Goal: Information Seeking & Learning: Check status

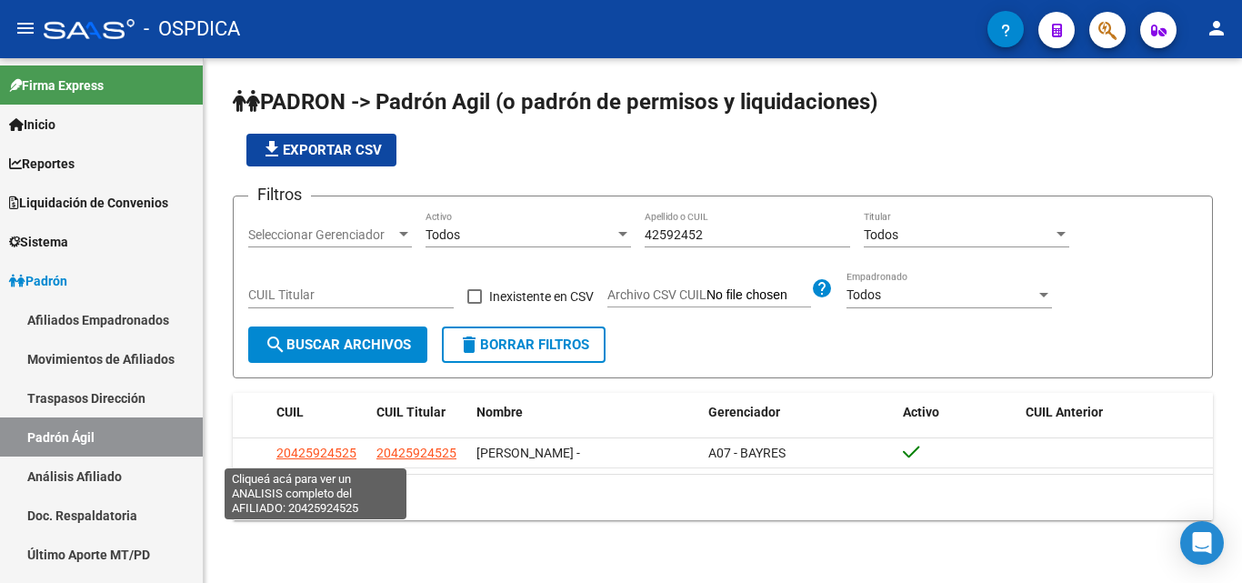
scroll to position [165, 0]
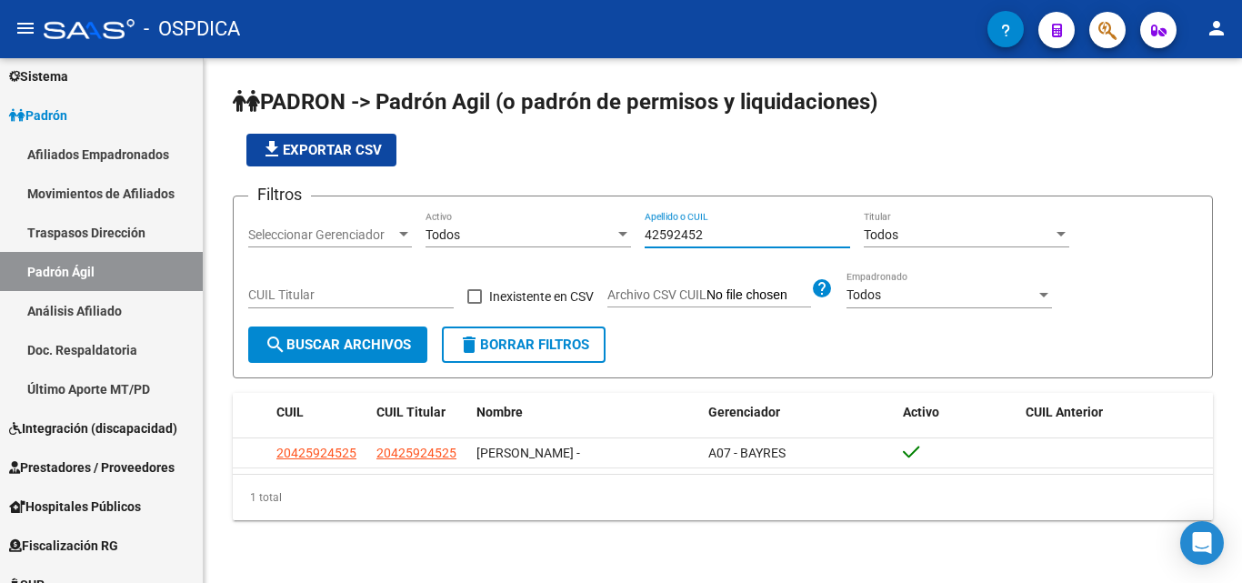
drag, startPoint x: 764, startPoint y: 226, endPoint x: 609, endPoint y: 224, distance: 155.5
click at [609, 224] on div "Filtros Seleccionar Gerenciador Seleccionar Gerenciador Todos Activo 42592452 A…" at bounding box center [722, 268] width 949 height 115
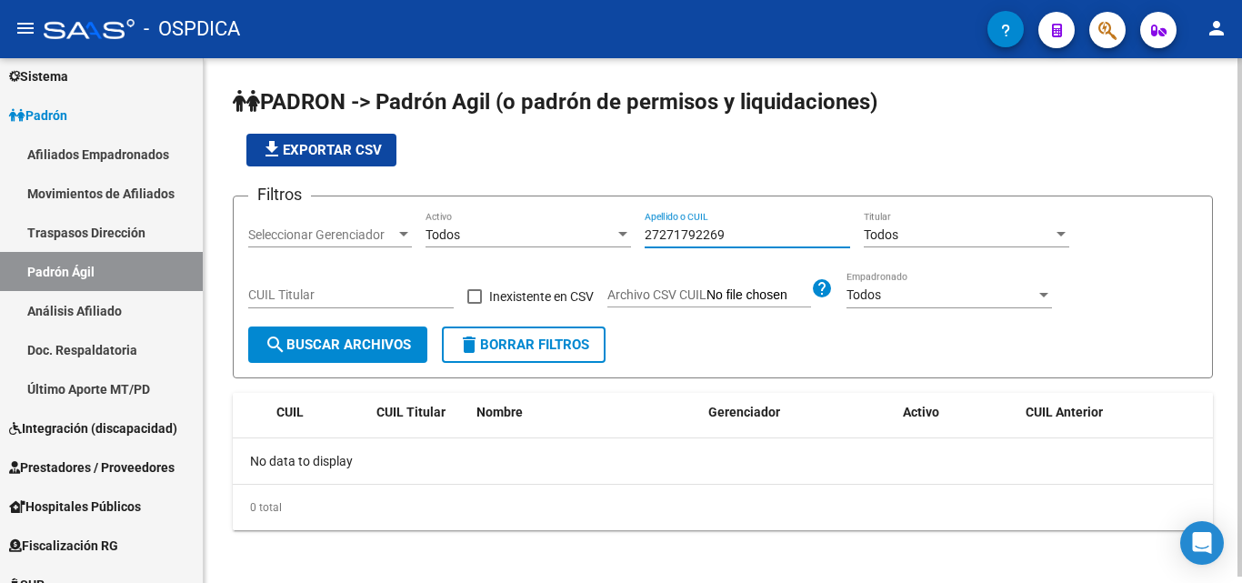
drag, startPoint x: 656, startPoint y: 234, endPoint x: 625, endPoint y: 240, distance: 31.6
click at [625, 240] on div "Filtros Seleccionar Gerenciador Seleccionar Gerenciador Todos Activo 2727179226…" at bounding box center [722, 268] width 949 height 115
click at [711, 227] on input "271792269" at bounding box center [746, 234] width 205 height 15
type input "27179226"
click at [355, 342] on span "search Buscar Archivos" at bounding box center [338, 344] width 146 height 16
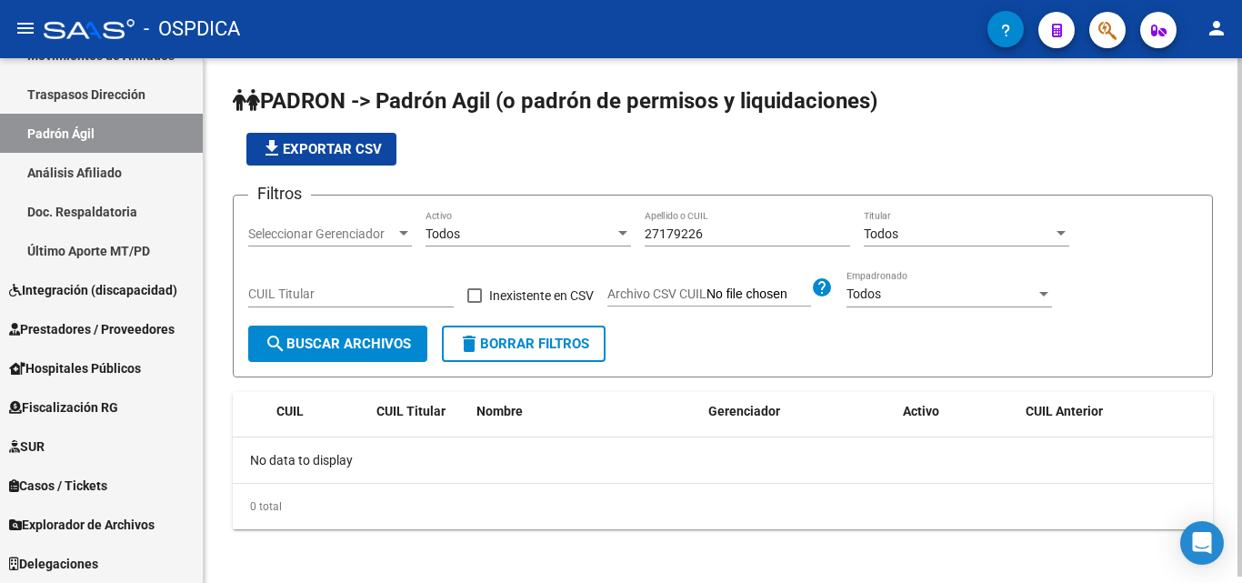
scroll to position [0, 0]
click at [715, 238] on input "27179226" at bounding box center [746, 234] width 205 height 15
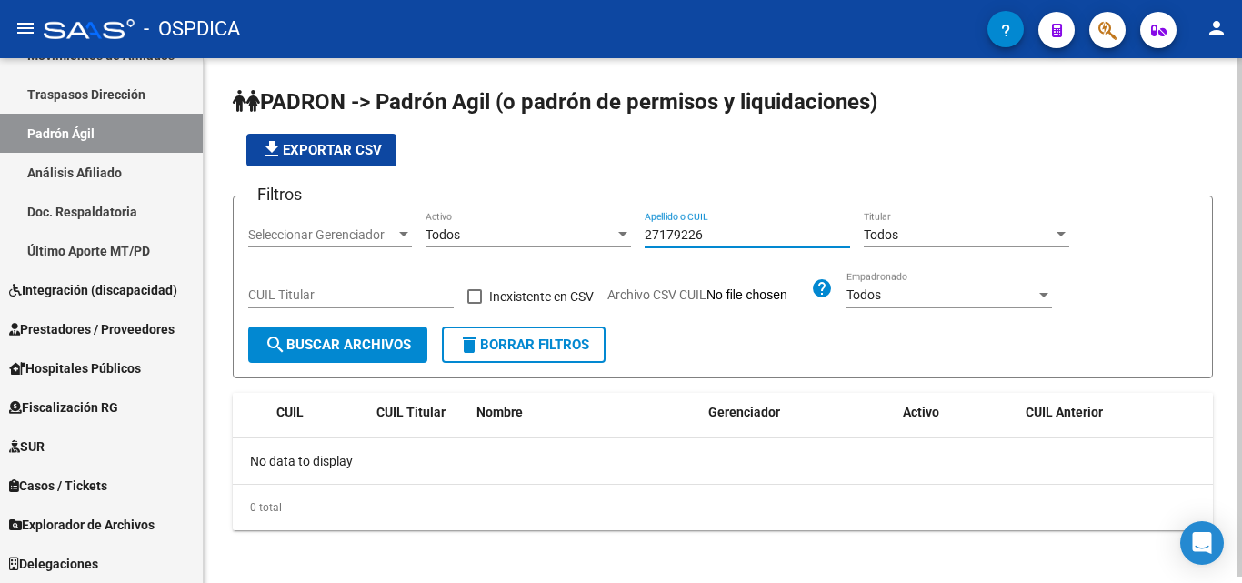
drag, startPoint x: 715, startPoint y: 238, endPoint x: 598, endPoint y: 245, distance: 117.5
click at [598, 245] on div "Filtros Seleccionar Gerenciador Seleccionar Gerenciador Todos Activo 27179226 A…" at bounding box center [722, 268] width 949 height 115
drag, startPoint x: 677, startPoint y: 222, endPoint x: 667, endPoint y: 230, distance: 12.9
click at [667, 230] on input "27179226" at bounding box center [746, 234] width 205 height 15
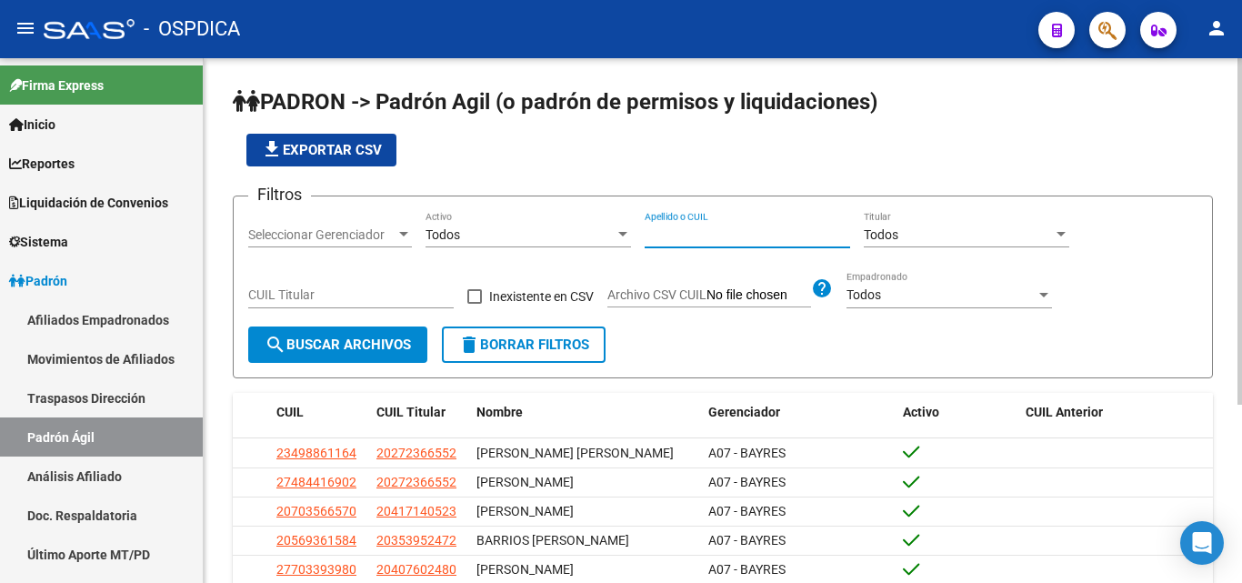
paste input "27179226"
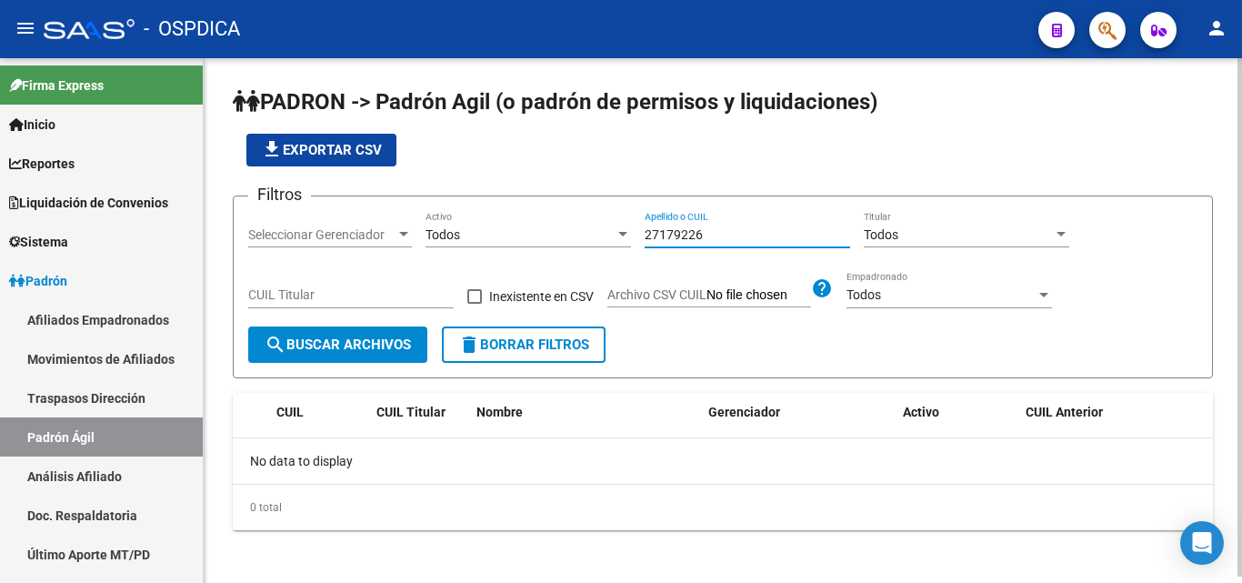
type input "27179226"
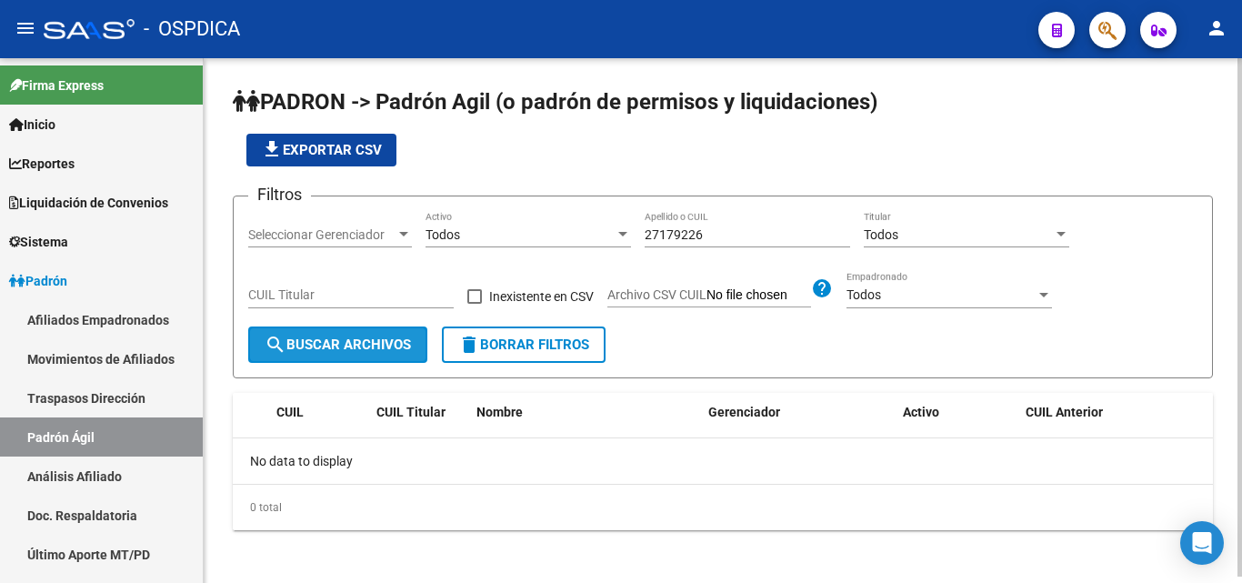
click at [400, 336] on button "search Buscar Archivos" at bounding box center [337, 344] width 179 height 36
click at [318, 341] on span "search Buscar Archivos" at bounding box center [338, 344] width 146 height 16
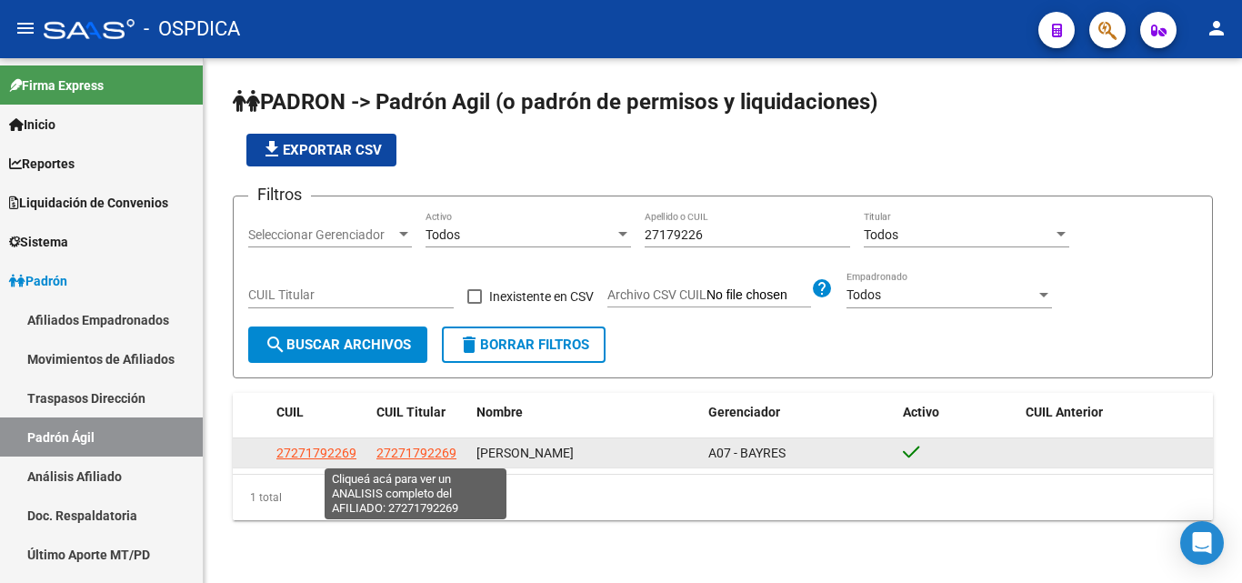
click at [394, 449] on span "27271792269" at bounding box center [416, 452] width 80 height 15
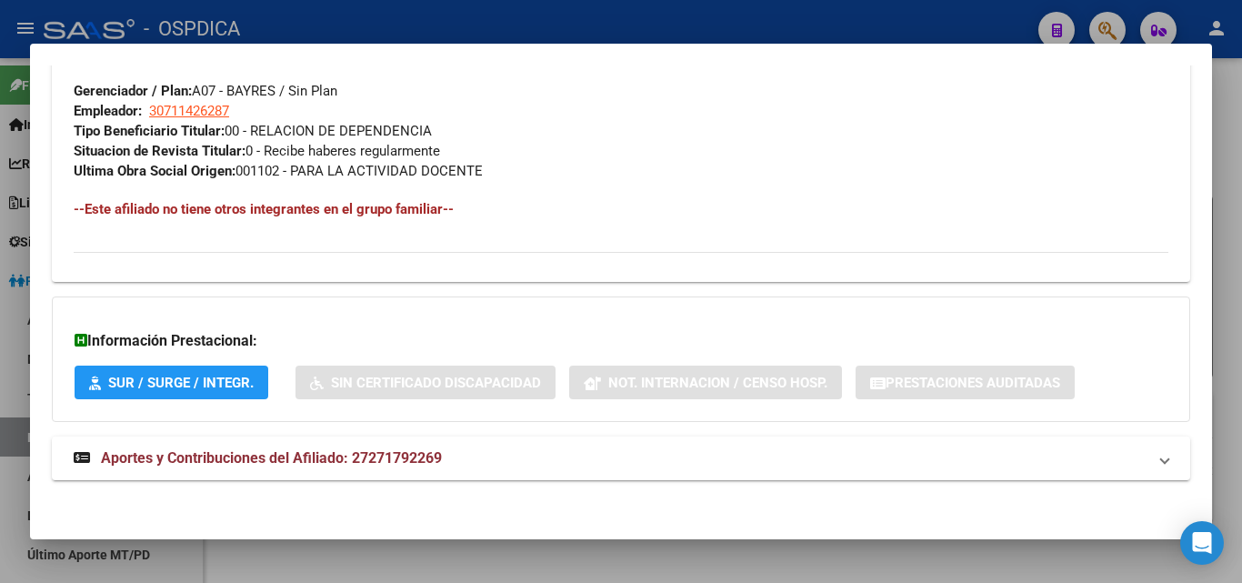
scroll to position [911, 0]
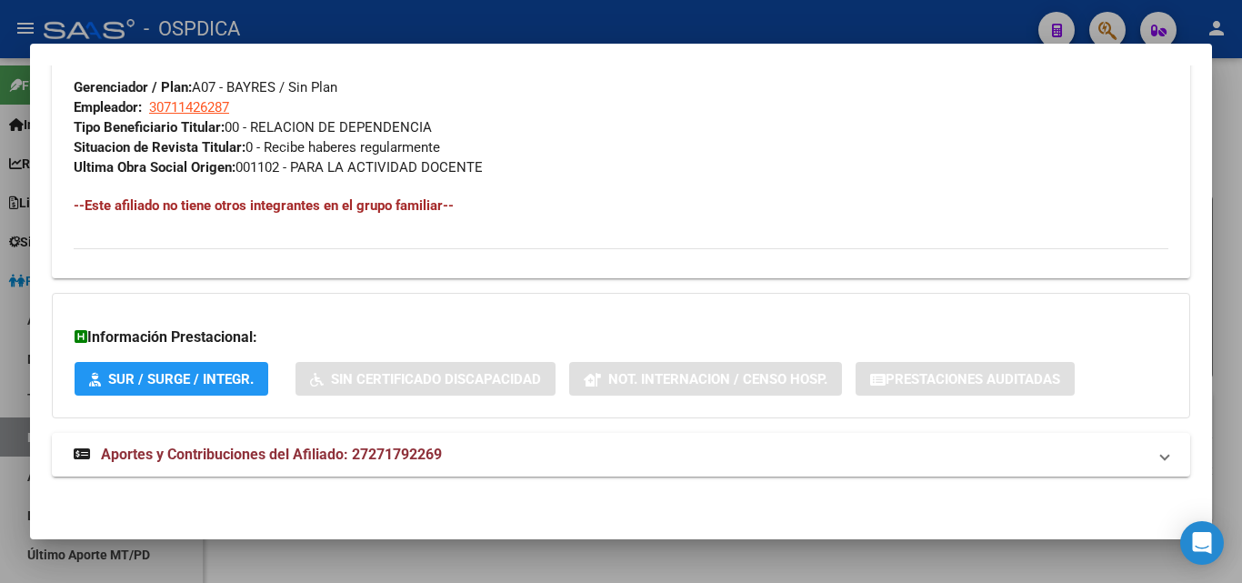
click at [504, 571] on div at bounding box center [621, 291] width 1242 height 583
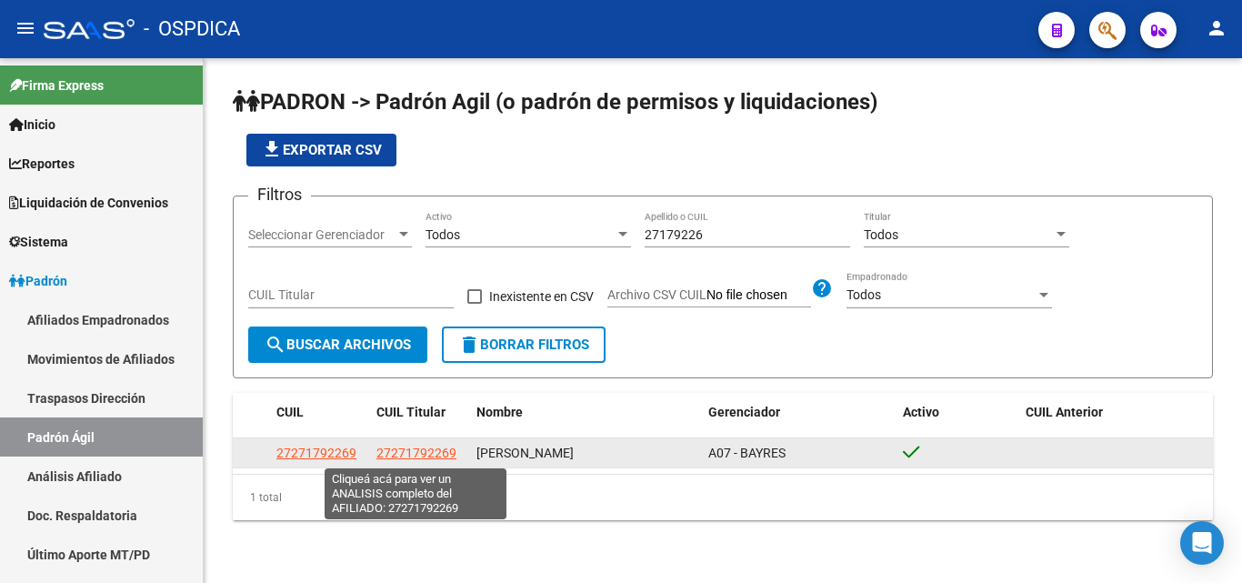
click at [418, 453] on span "27271792269" at bounding box center [416, 452] width 80 height 15
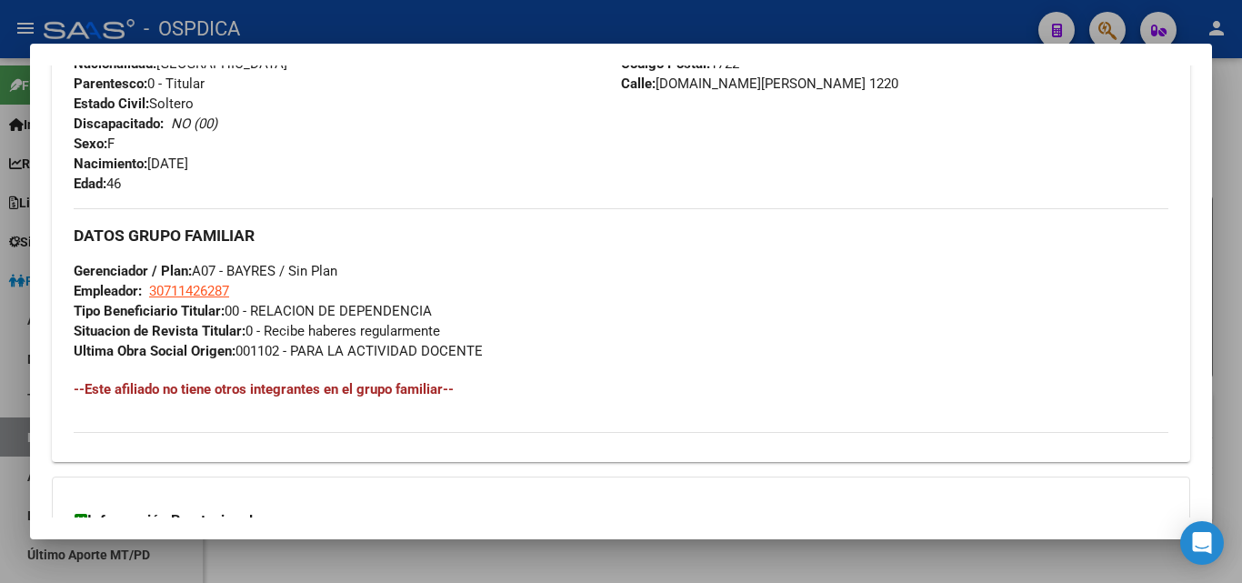
scroll to position [729, 0]
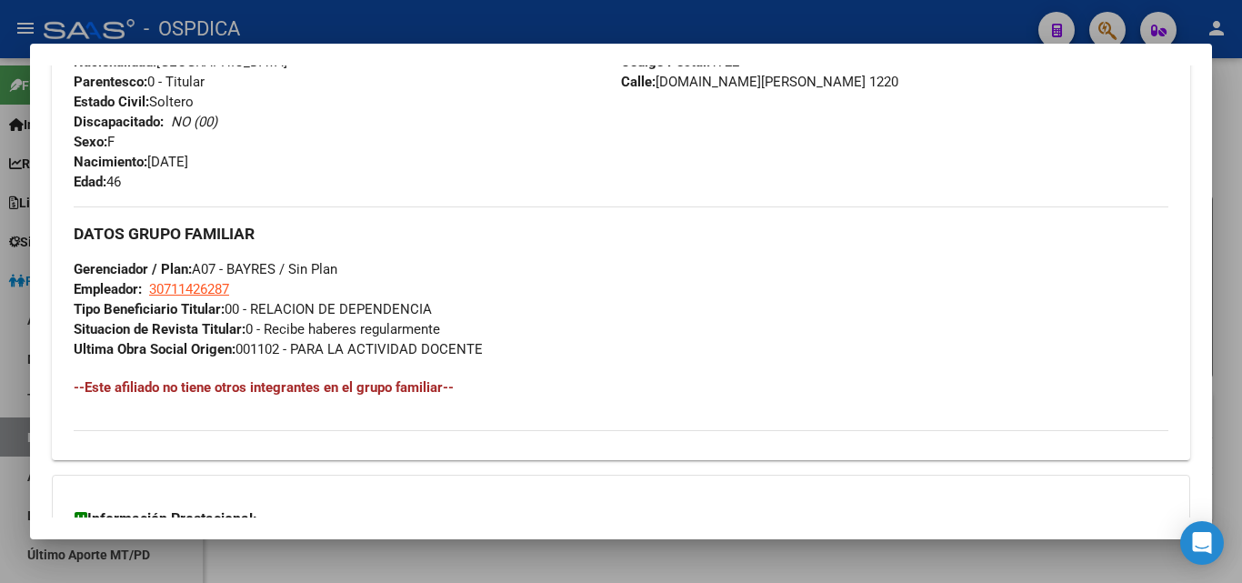
click at [234, 390] on h4 "--Este afiliado no tiene otros integrantes en el grupo familiar--" at bounding box center [621, 387] width 1094 height 20
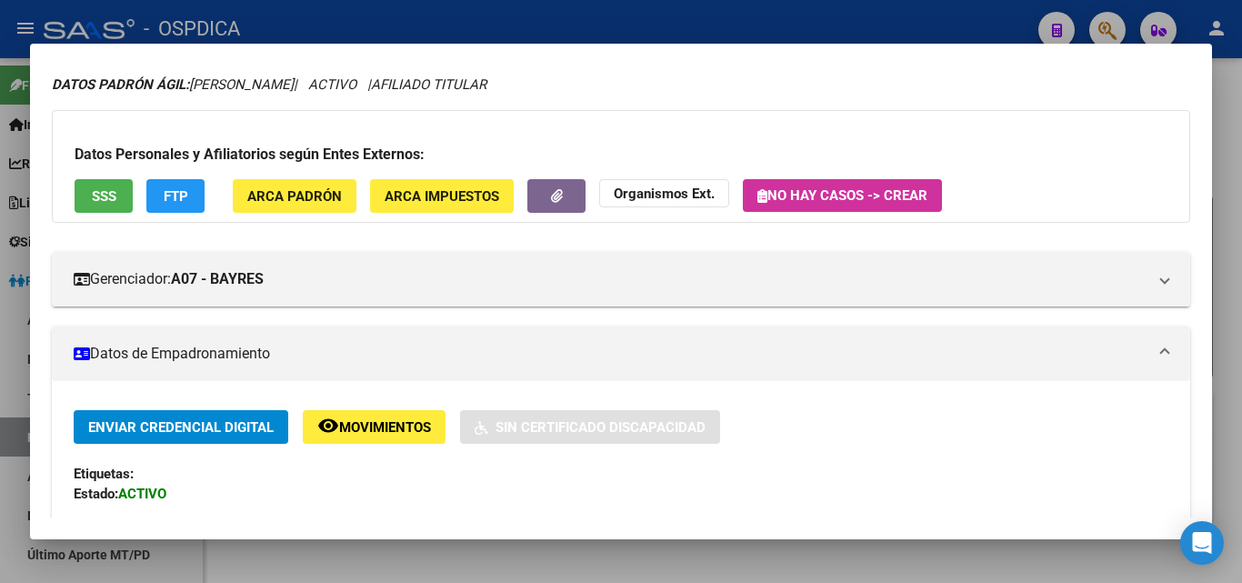
scroll to position [0, 0]
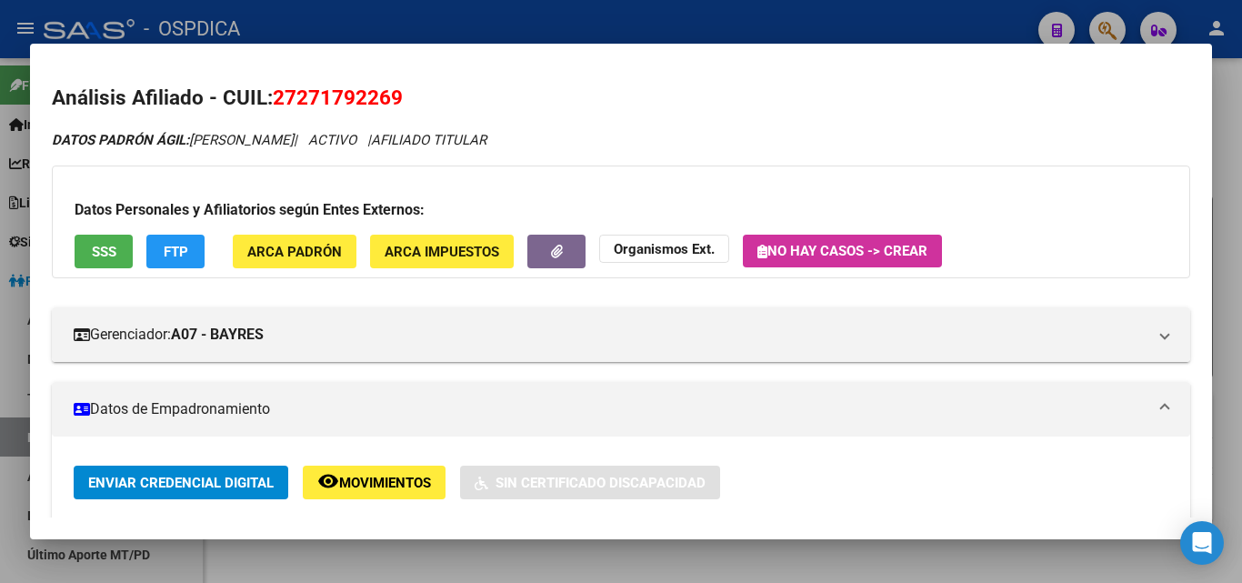
click at [1226, 176] on div at bounding box center [621, 291] width 1242 height 583
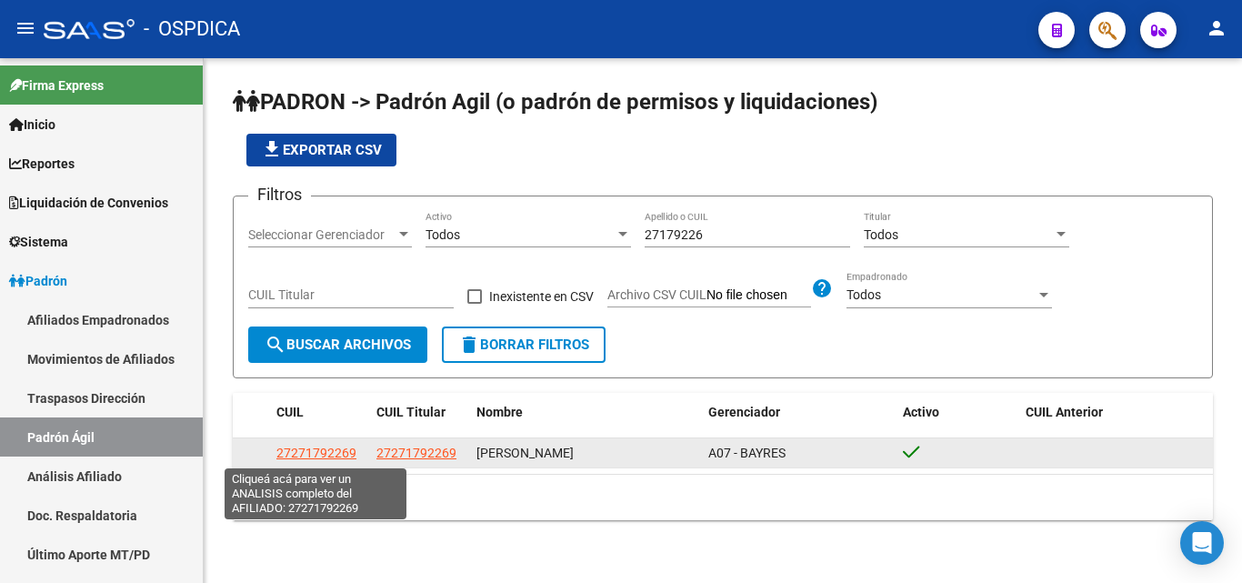
click at [309, 459] on span "27271792269" at bounding box center [316, 452] width 80 height 15
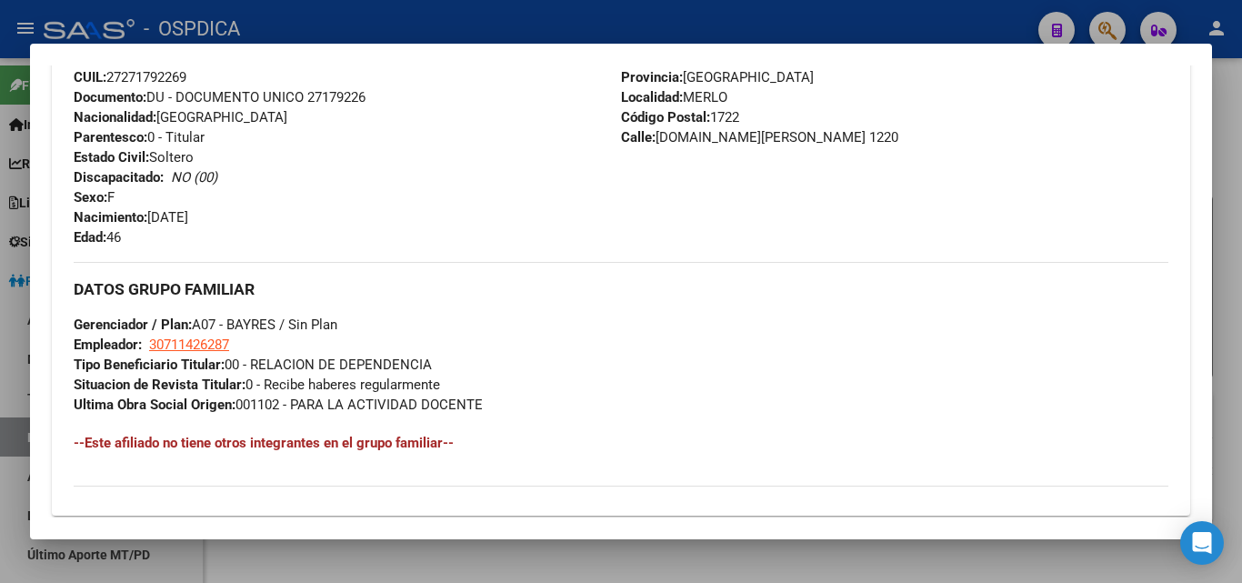
scroll to position [911, 0]
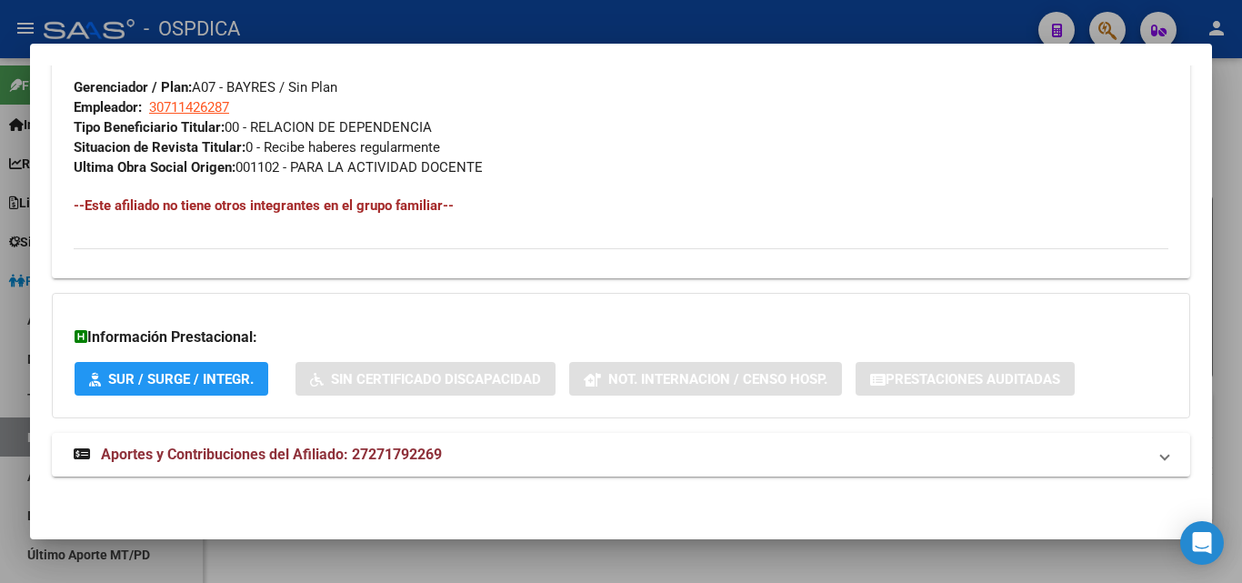
click at [1217, 330] on div at bounding box center [621, 291] width 1242 height 583
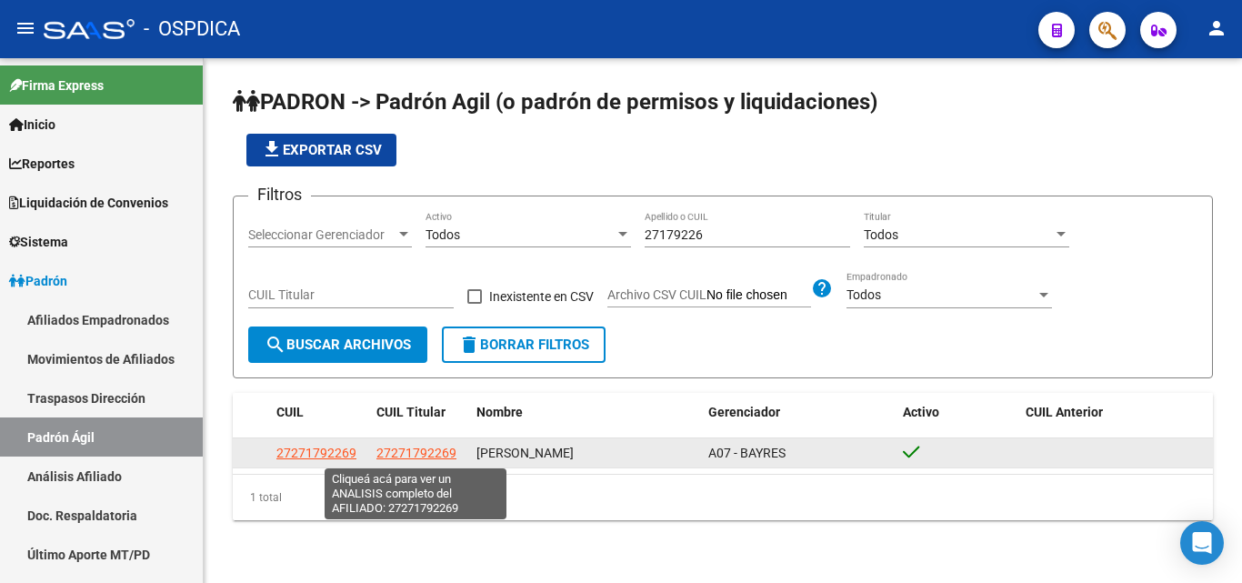
click at [428, 455] on span "27271792269" at bounding box center [416, 452] width 80 height 15
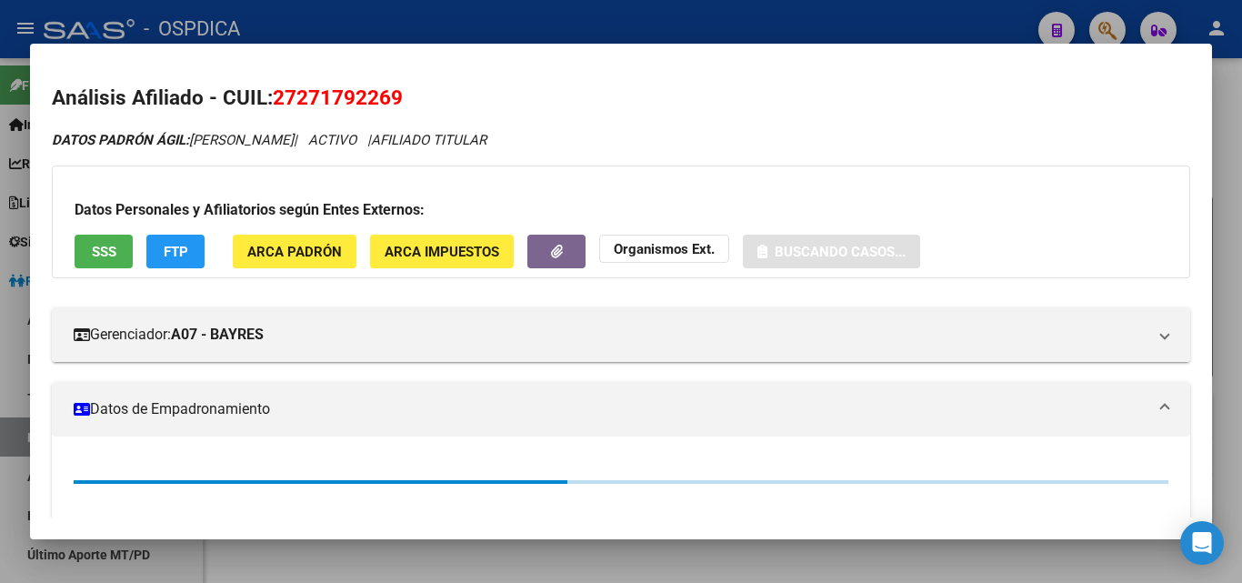
click at [1241, 291] on div at bounding box center [621, 291] width 1242 height 583
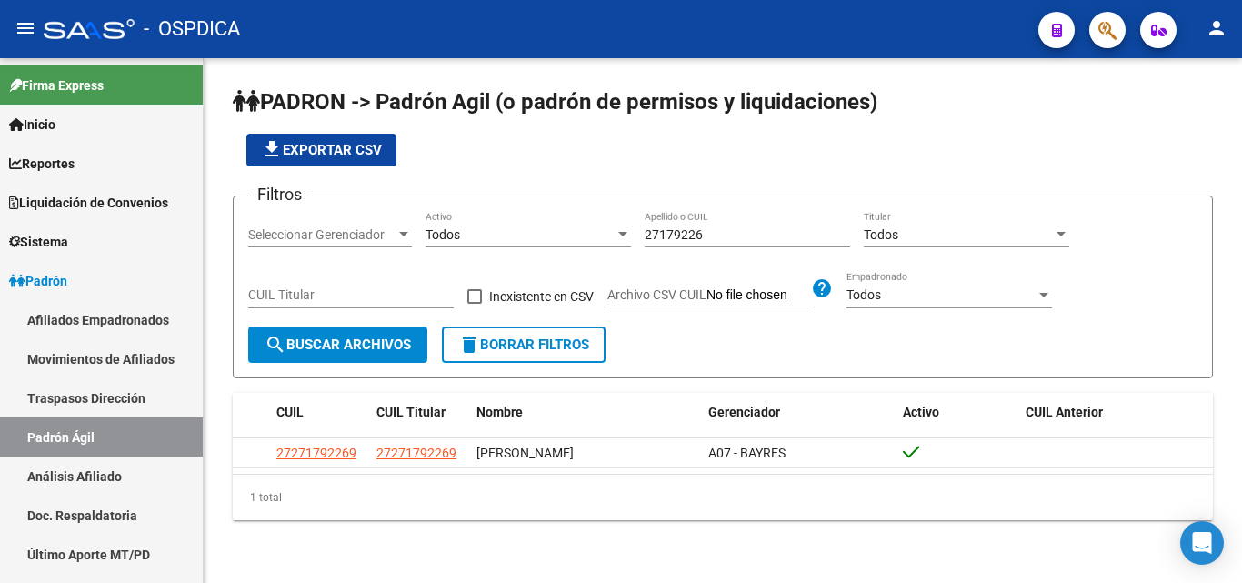
click at [656, 233] on input "27179226" at bounding box center [746, 234] width 205 height 15
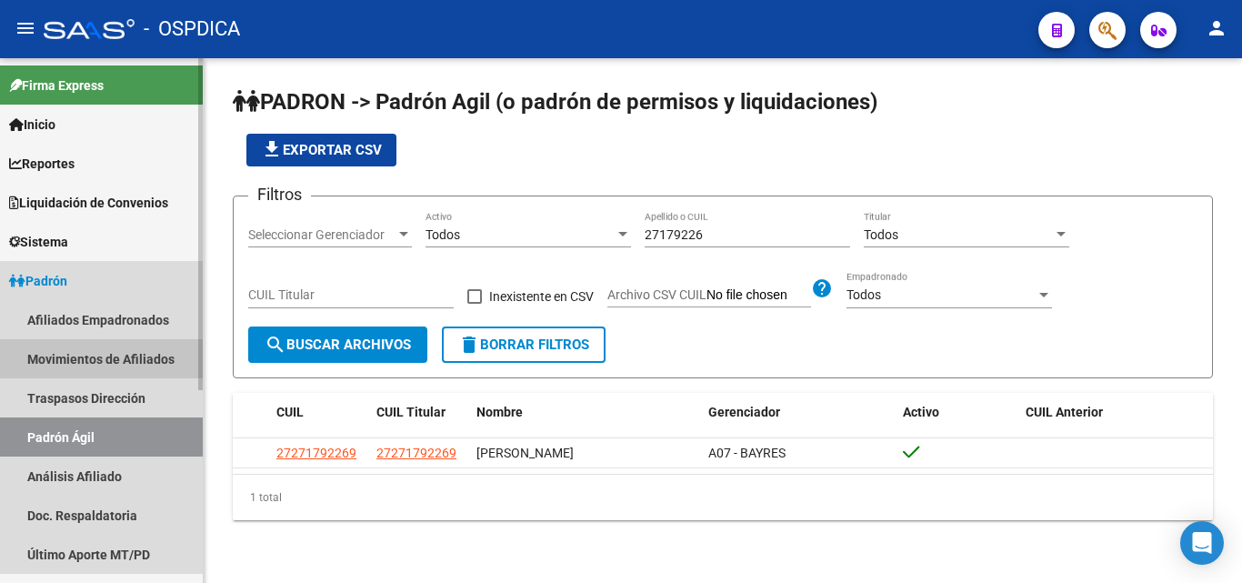
drag, startPoint x: 656, startPoint y: 235, endPoint x: 102, endPoint y: 354, distance: 567.3
click at [102, 354] on link "Movimientos de Afiliados" at bounding box center [101, 358] width 203 height 39
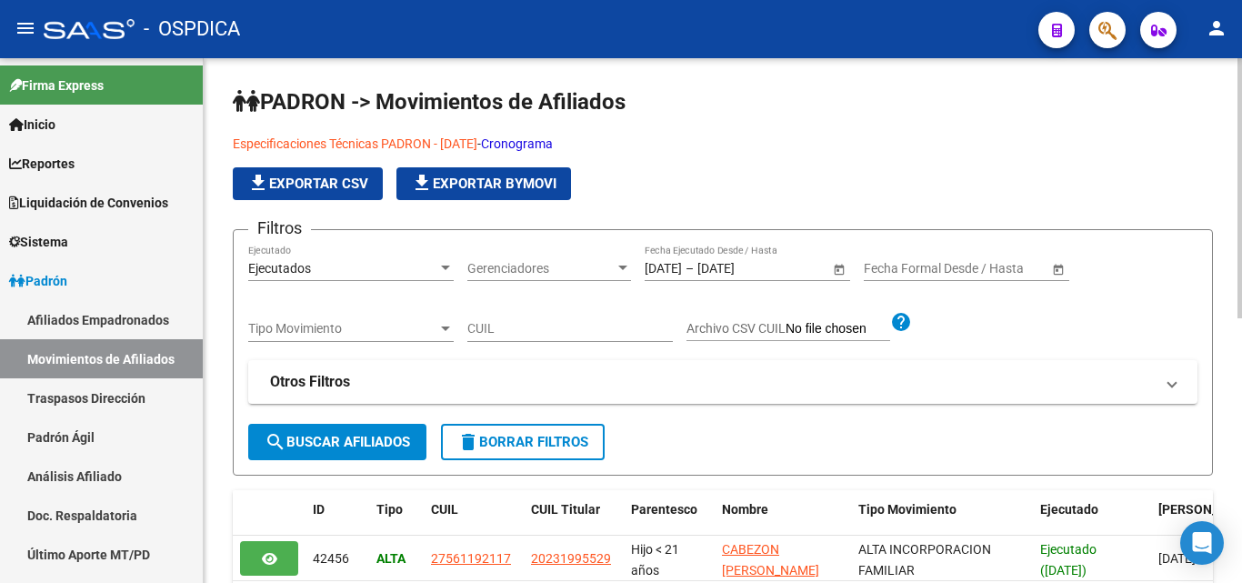
click at [304, 330] on span "Tipo Movimiento" at bounding box center [342, 328] width 189 height 15
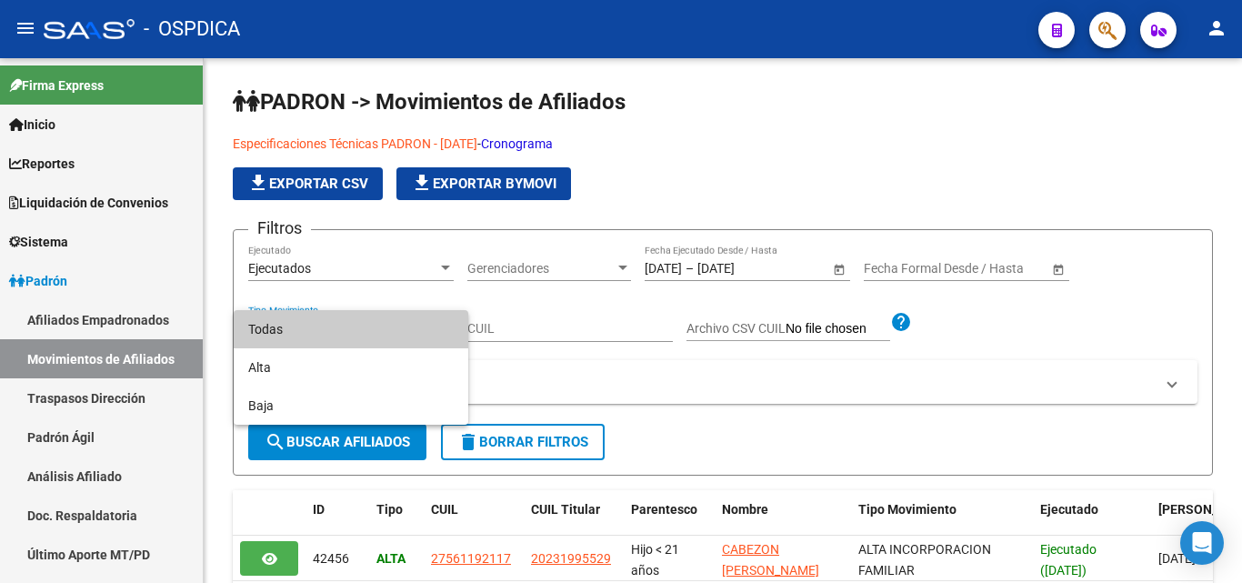
click at [577, 365] on div at bounding box center [621, 291] width 1242 height 583
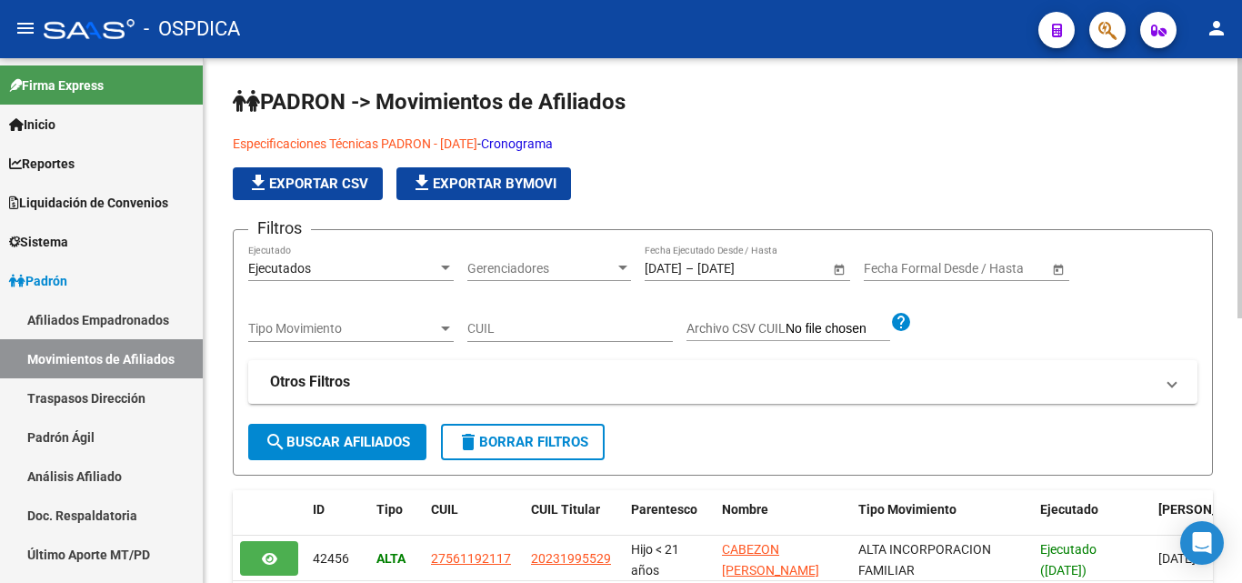
click at [370, 270] on div "Ejecutados" at bounding box center [342, 268] width 189 height 15
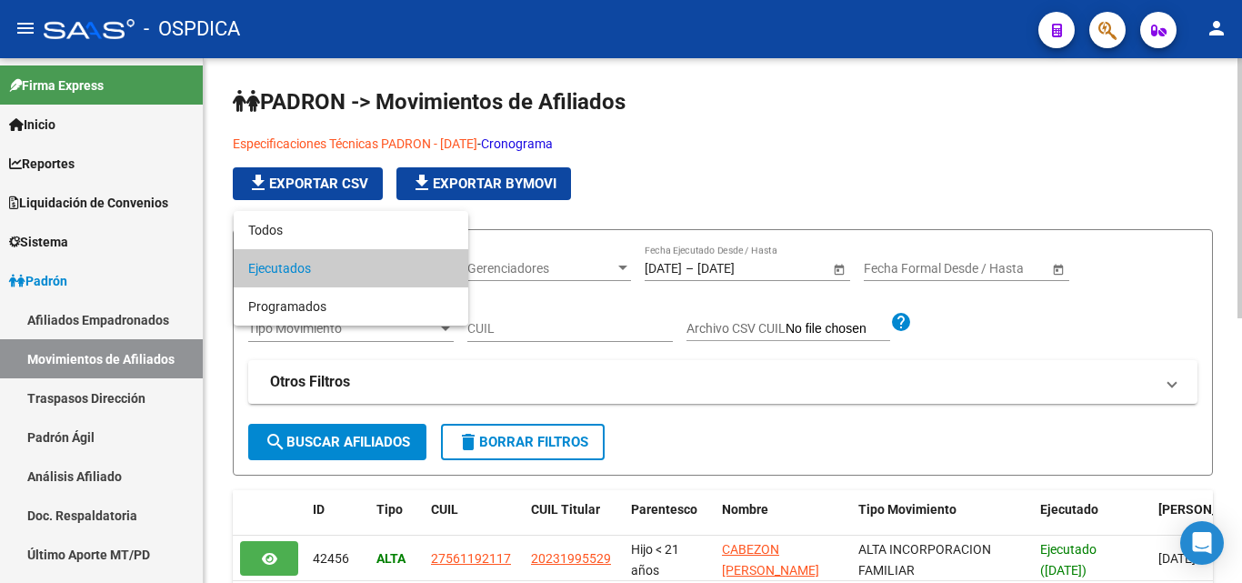
click at [377, 270] on span "Ejecutados" at bounding box center [350, 268] width 205 height 38
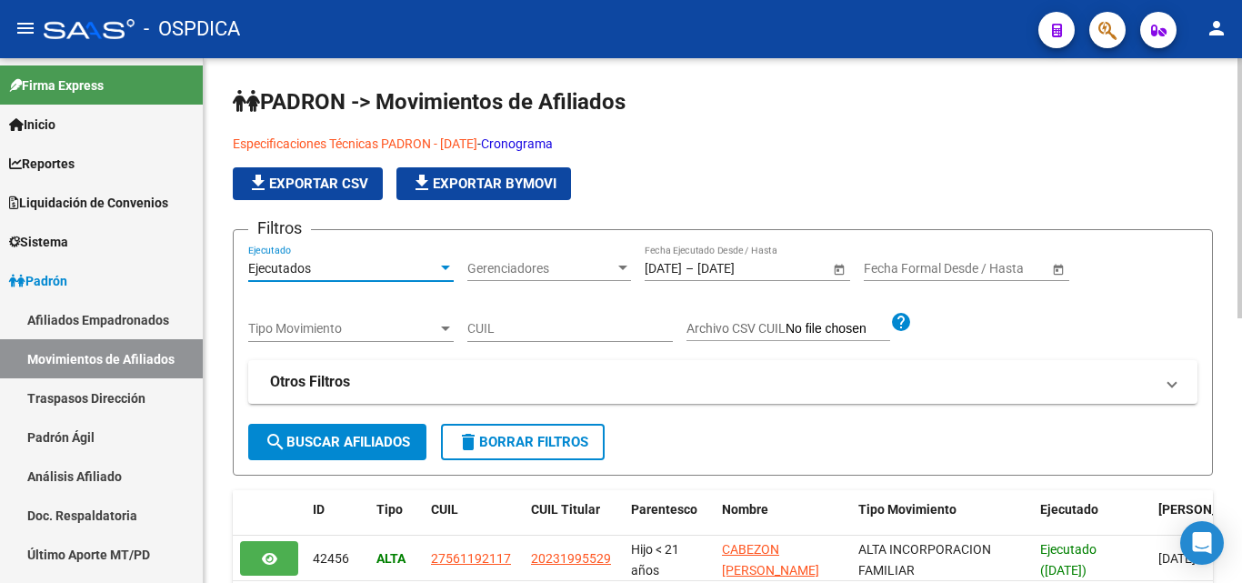
click at [799, 360] on div "Filtros Ejecutados Ejecutado Gerenciadores Gerenciadores 01/09/2025 01/09/2025 …" at bounding box center [722, 334] width 949 height 179
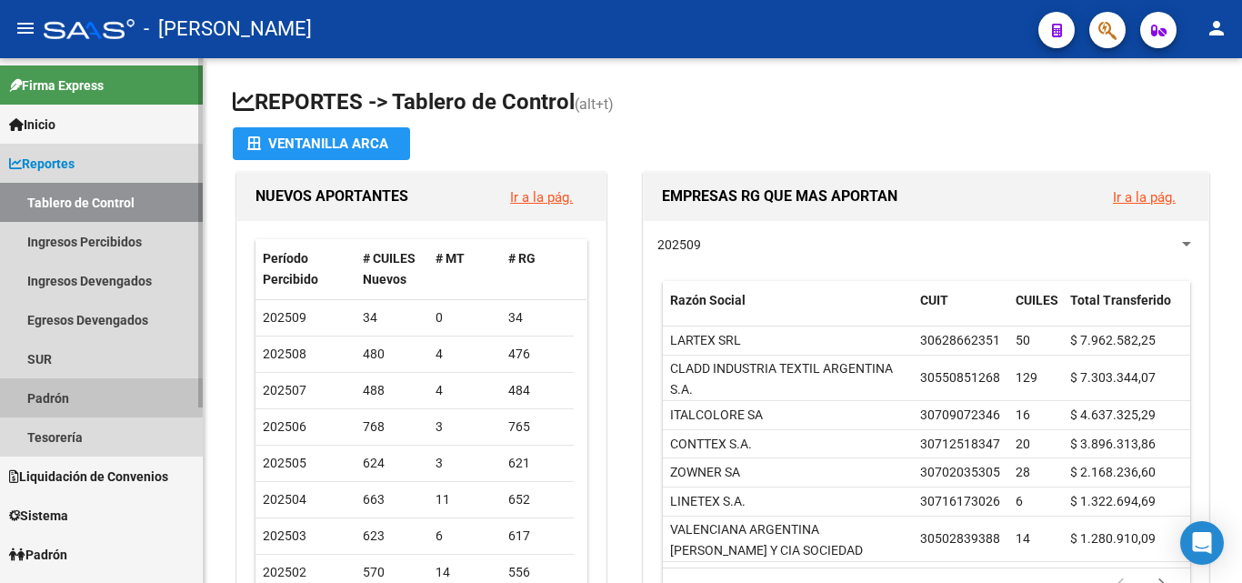
click at [48, 392] on link "Padrón" at bounding box center [101, 397] width 203 height 39
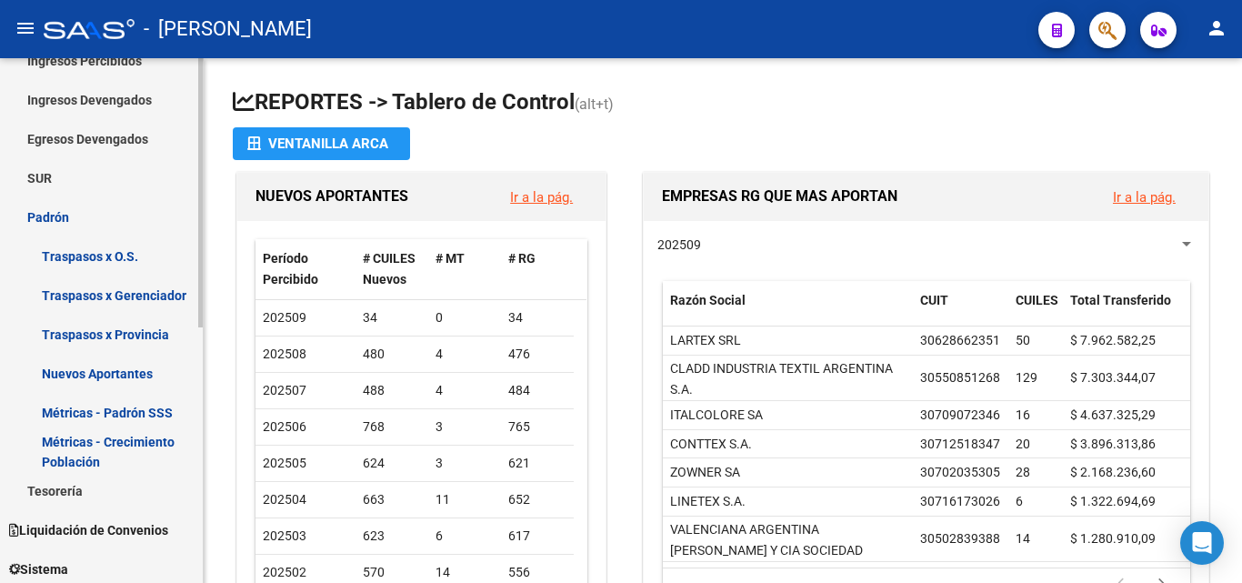
scroll to position [182, 0]
click at [40, 219] on link "Padrón" at bounding box center [101, 215] width 203 height 39
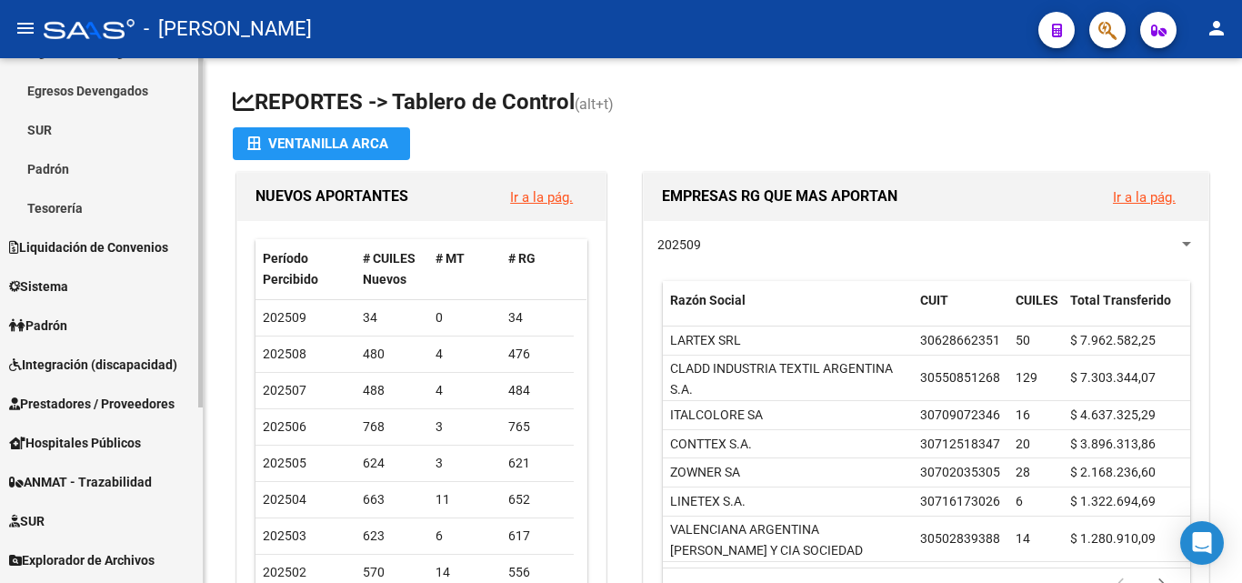
scroll to position [265, 0]
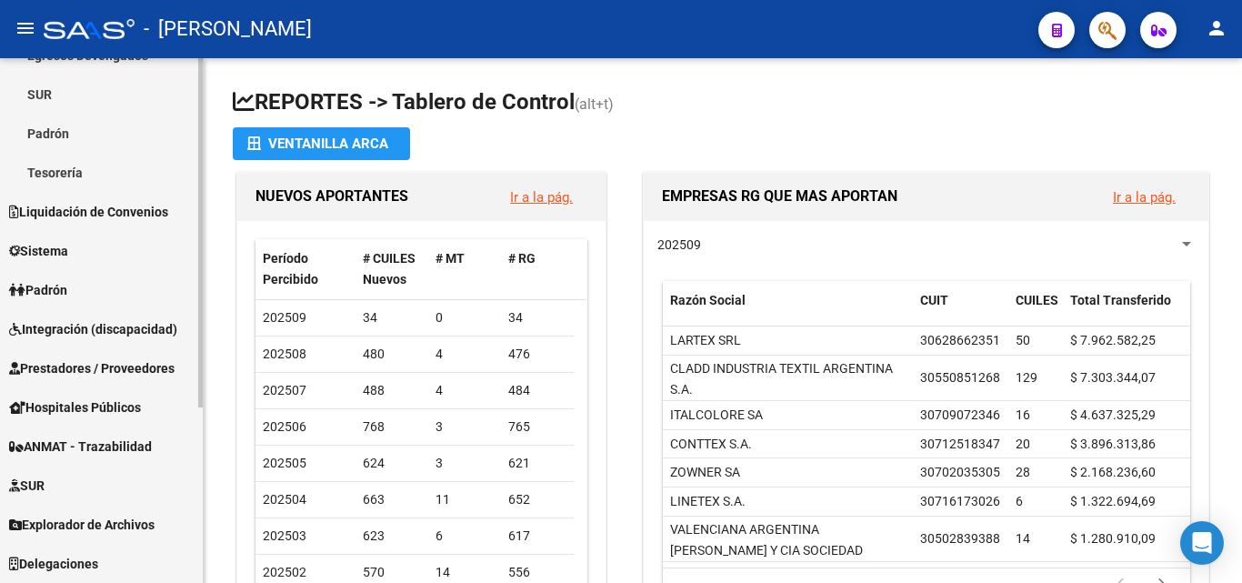
click at [65, 285] on span "Padrón" at bounding box center [38, 290] width 58 height 20
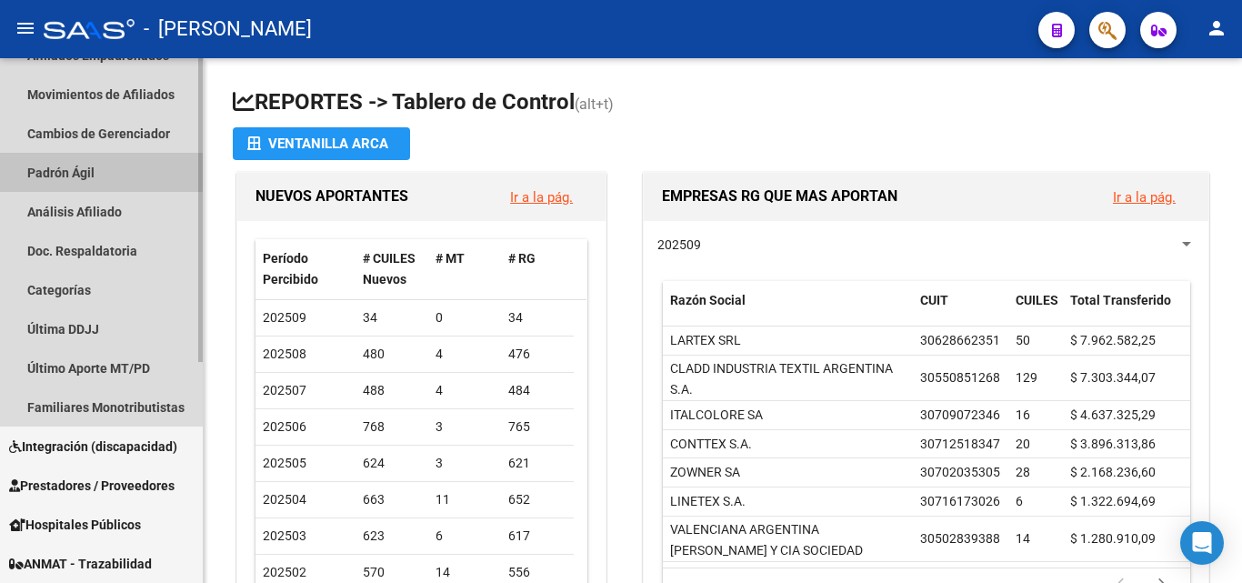
click at [79, 161] on link "Padrón Ágil" at bounding box center [101, 172] width 203 height 39
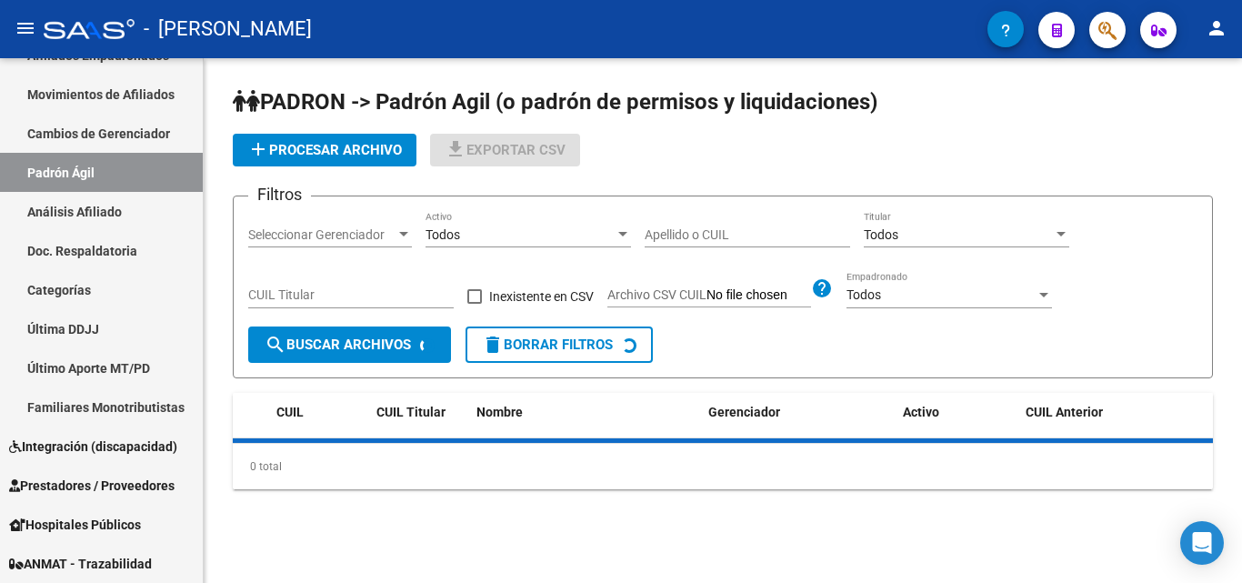
click at [698, 243] on div "Apellido o CUIL" at bounding box center [746, 229] width 205 height 36
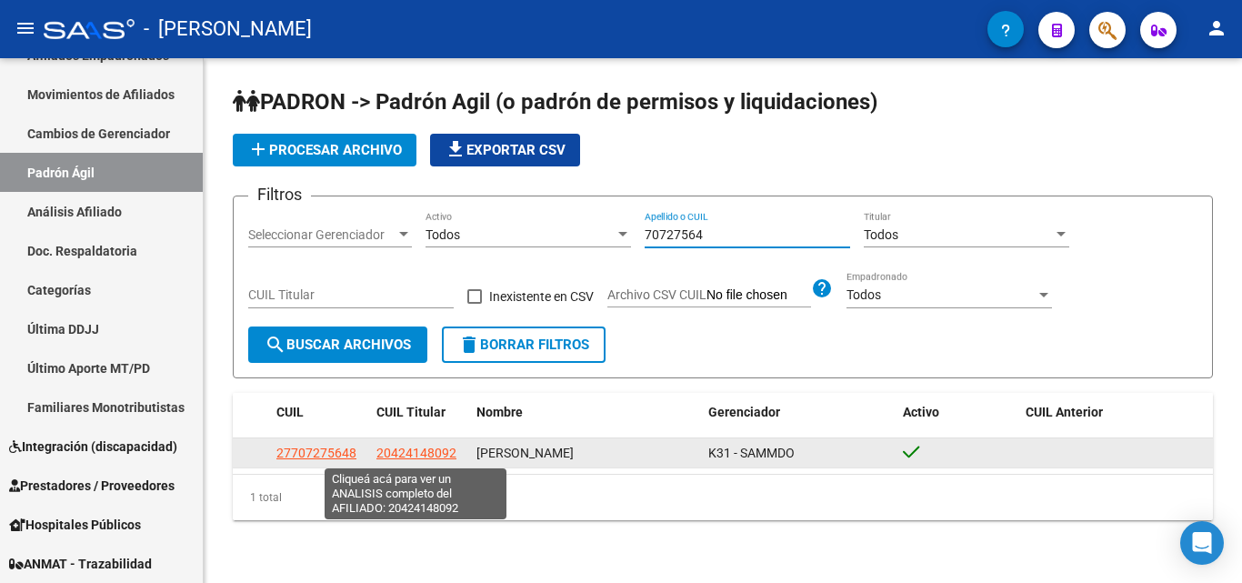
type input "70727564"
click at [423, 454] on span "20424148092" at bounding box center [416, 452] width 80 height 15
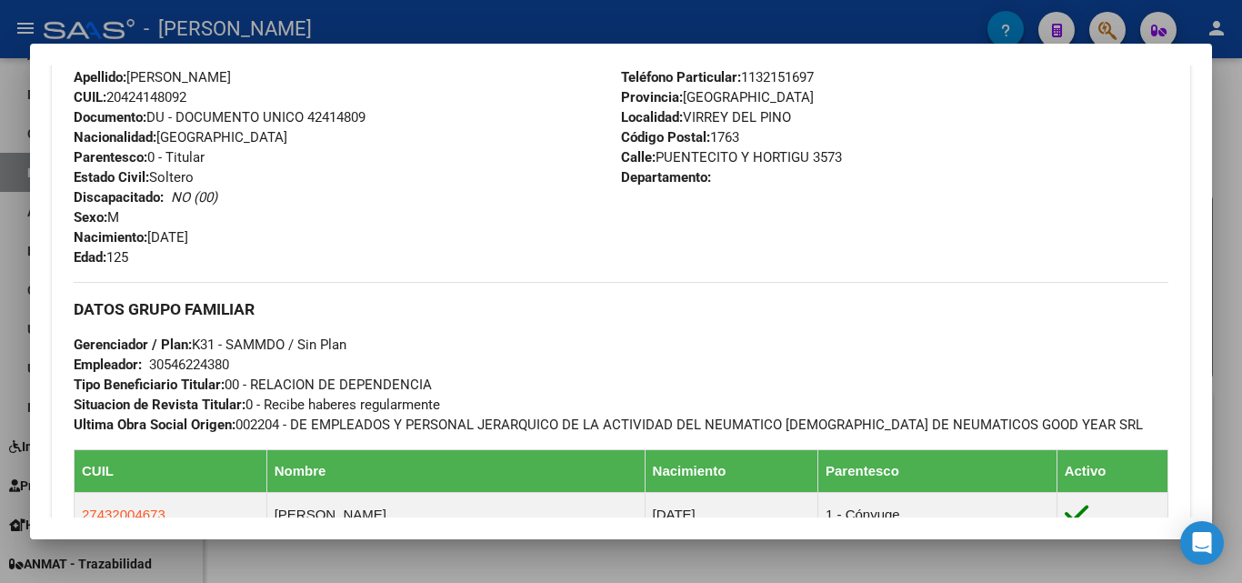
scroll to position [909, 0]
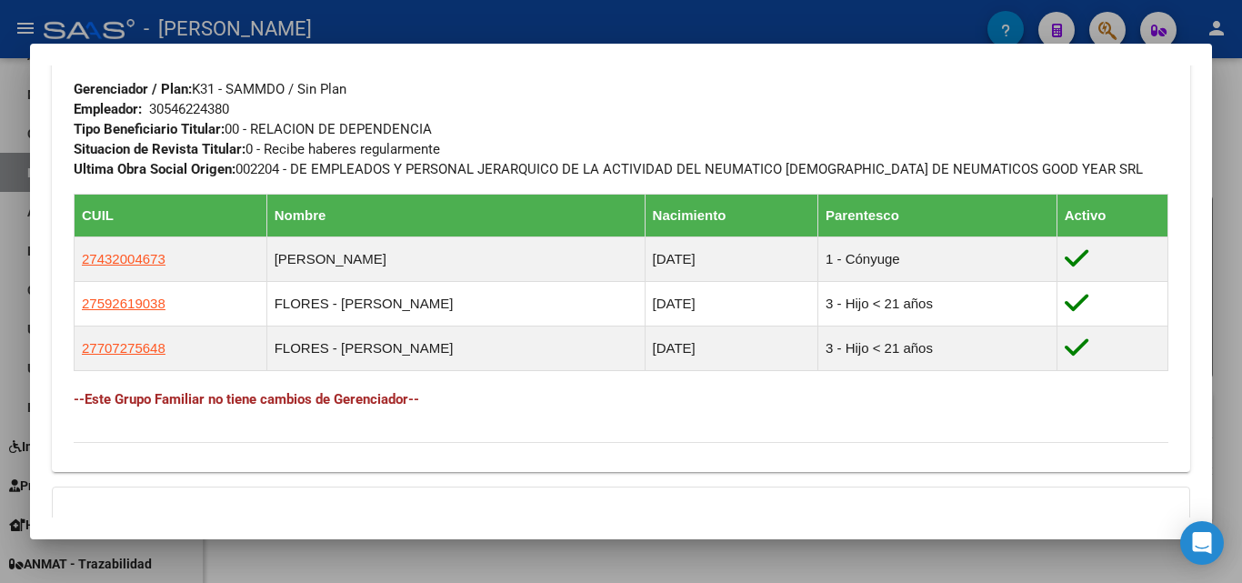
click at [474, 455] on div "Enviar Credencial Digital remove_red_eye Movimientos Sin Certificado Discapacid…" at bounding box center [621, 6] width 1138 height 901
click at [549, 551] on div at bounding box center [621, 291] width 1242 height 583
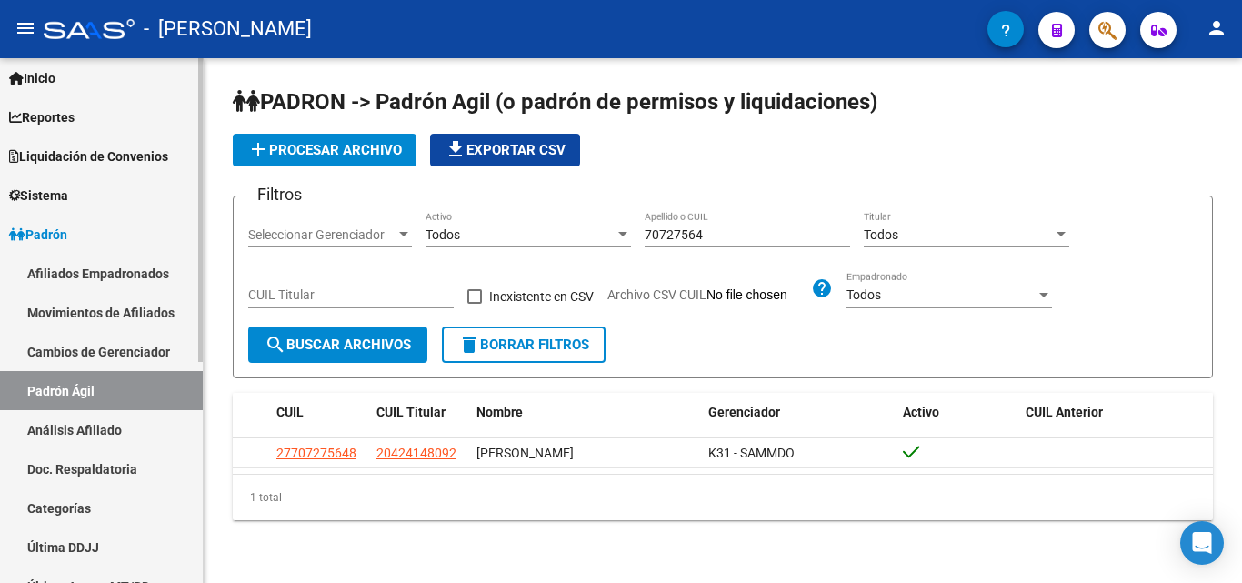
scroll to position [0, 0]
